Goal: Task Accomplishment & Management: Understand process/instructions

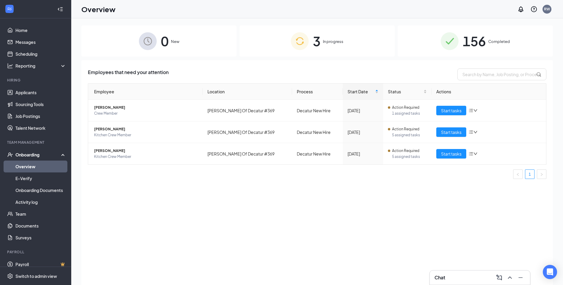
click at [39, 166] on link "Overview" at bounding box center [40, 167] width 51 height 12
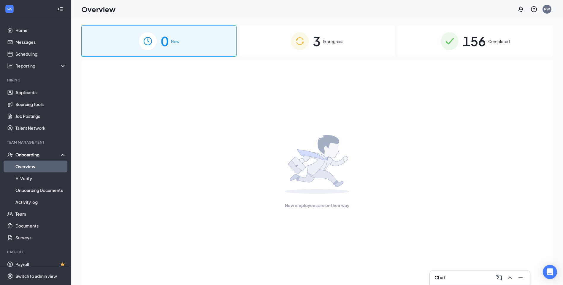
click at [331, 39] on span "In progress" at bounding box center [333, 42] width 20 height 6
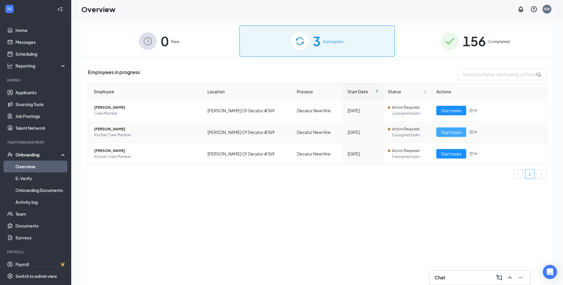
click at [452, 130] on span "Start tasks" at bounding box center [451, 132] width 20 height 7
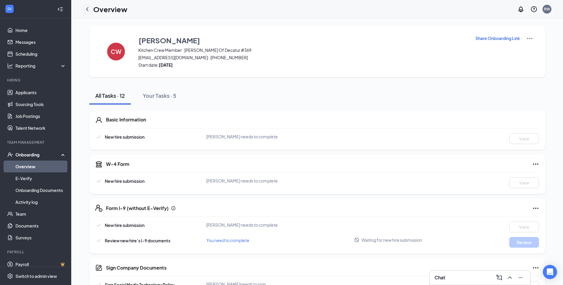
click at [88, 8] on icon "ChevronLeft" at bounding box center [87, 9] width 7 height 7
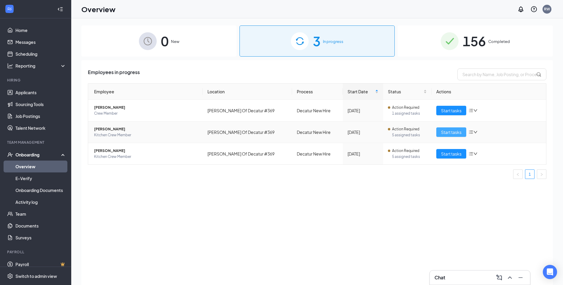
click at [442, 133] on span "Start tasks" at bounding box center [451, 132] width 20 height 7
